Goal: Transaction & Acquisition: Purchase product/service

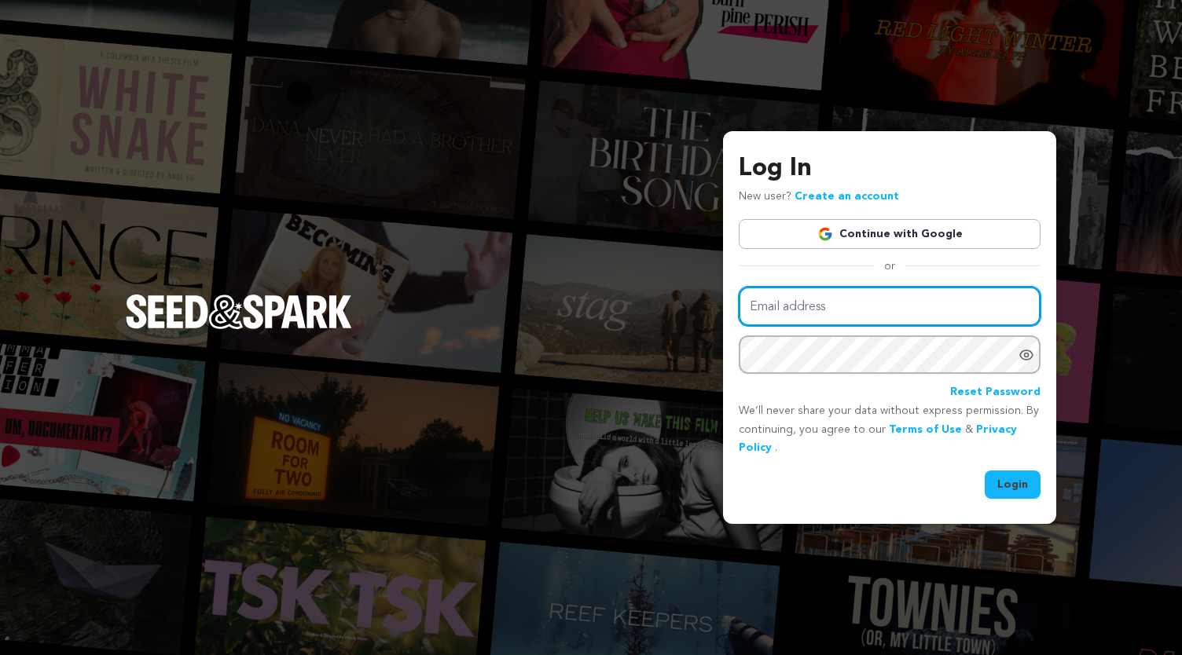
click at [762, 306] on input "Email address" at bounding box center [890, 307] width 302 height 40
type input "[PERSON_NAME][EMAIL_ADDRESS][PERSON_NAME][DOMAIN_NAME]"
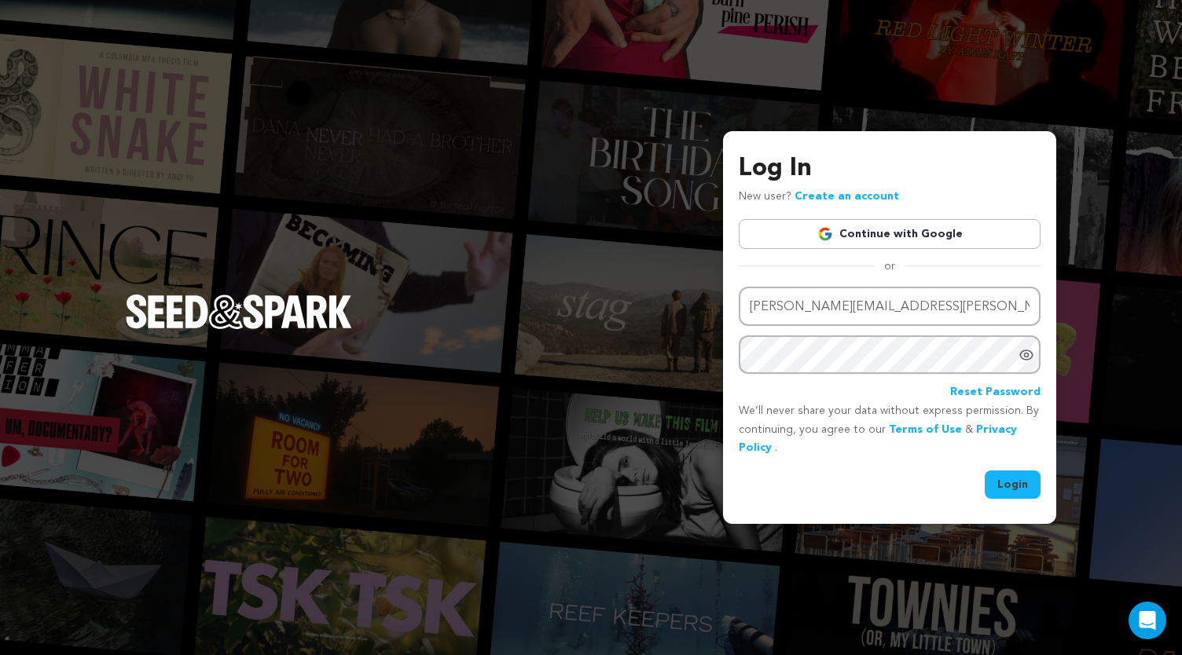
click at [1034, 491] on button "Login" at bounding box center [1013, 485] width 56 height 28
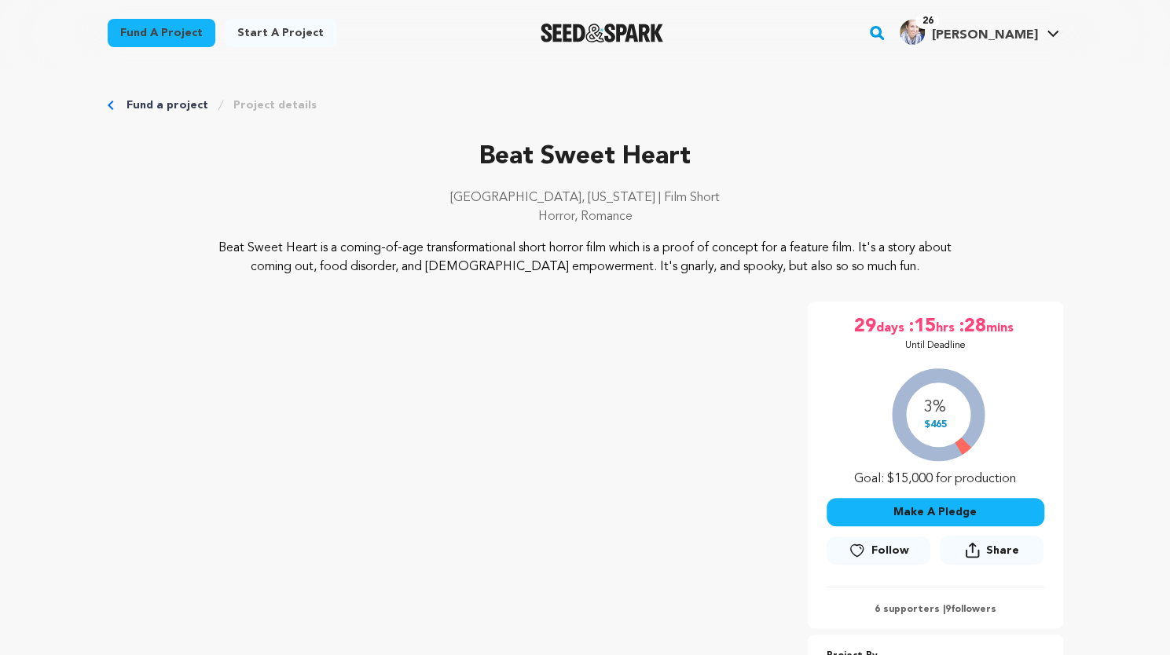
click at [856, 548] on icon at bounding box center [857, 551] width 17 height 16
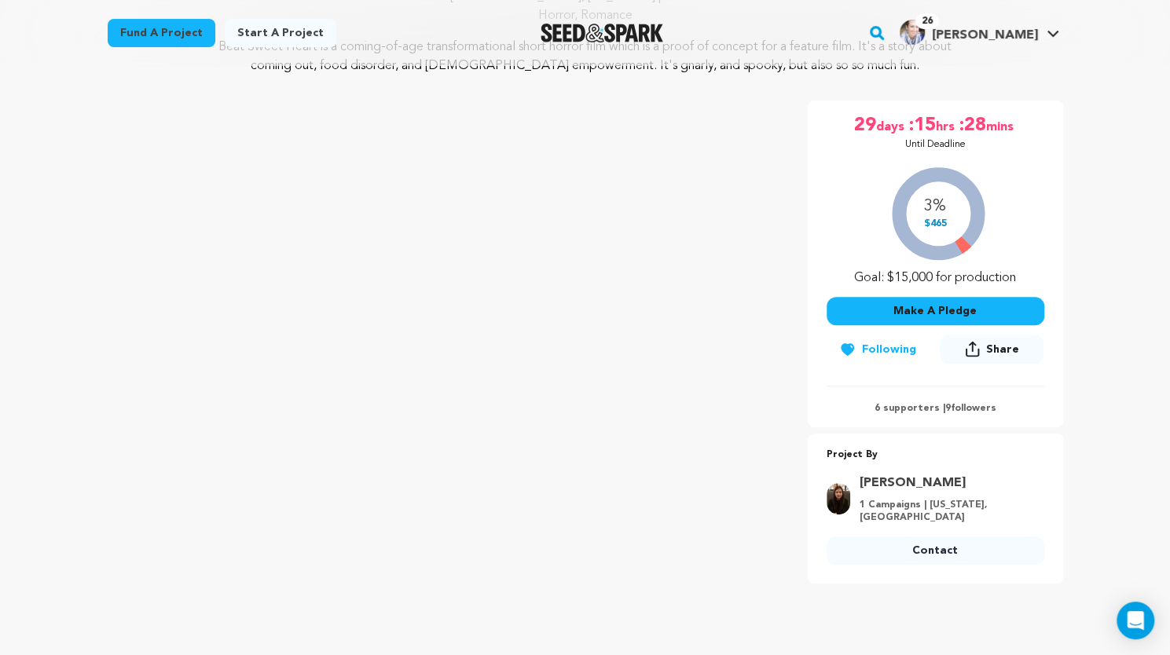
scroll to position [181, 0]
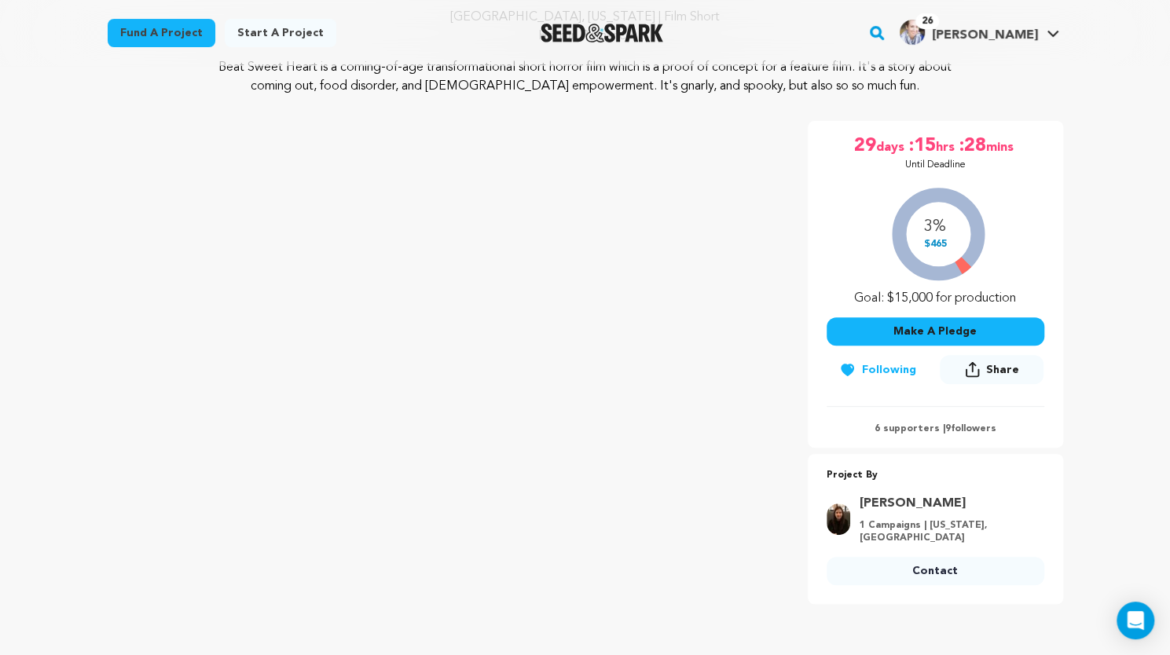
drag, startPoint x: 1174, startPoint y: 44, endPoint x: 1177, endPoint y: 54, distance: 10.5
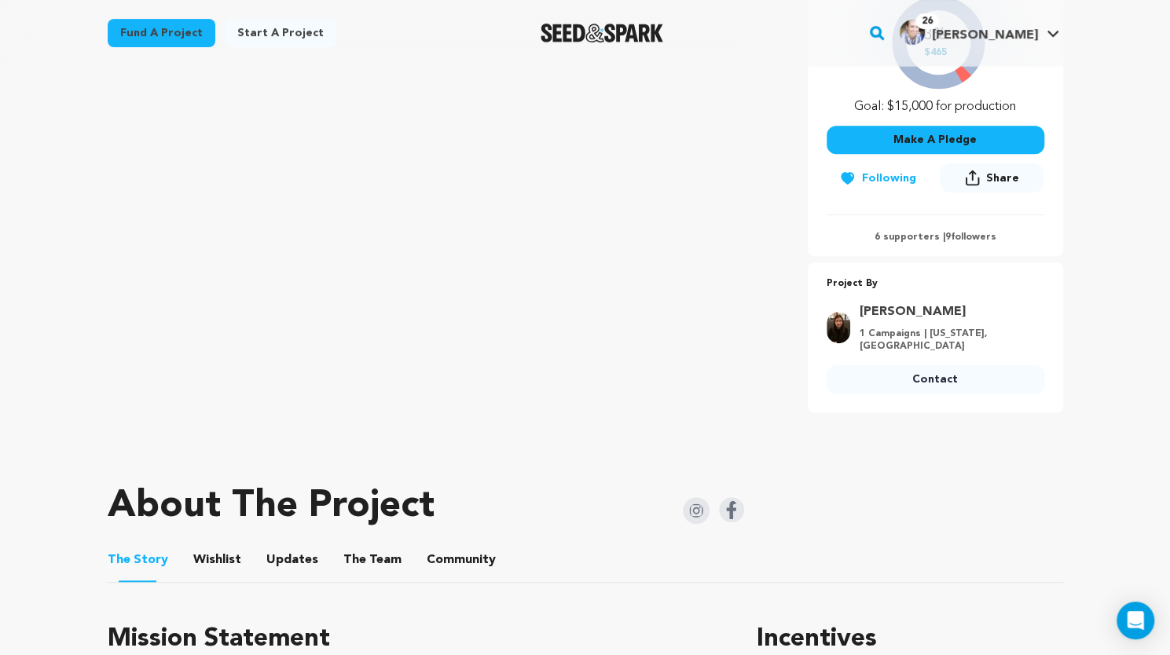
scroll to position [196, 0]
